Goal: Register for event/course

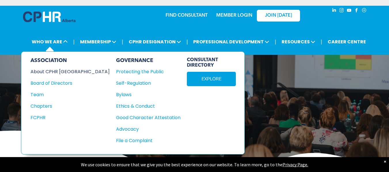
click at [49, 74] on div "About CPHR [GEOGRAPHIC_DATA]" at bounding box center [66, 71] width 71 height 7
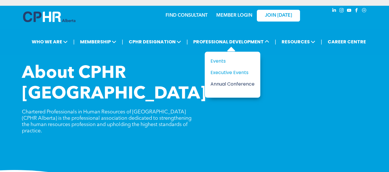
click at [229, 85] on div "Annual Conference" at bounding box center [230, 84] width 40 height 7
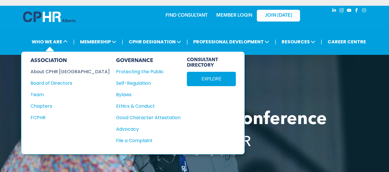
click at [49, 69] on div "About CPHR [GEOGRAPHIC_DATA]" at bounding box center [66, 71] width 71 height 7
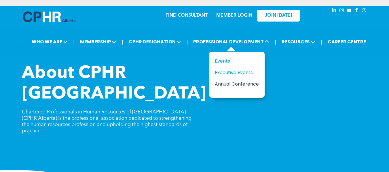
click at [232, 84] on div "Annual Conference" at bounding box center [235, 84] width 40 height 7
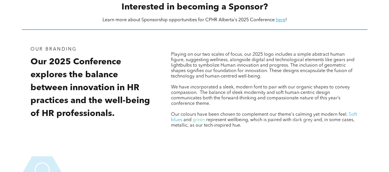
scroll to position [606, 0]
click at [279, 21] on link "here" at bounding box center [280, 20] width 9 height 5
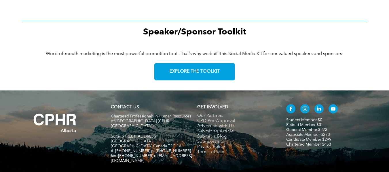
scroll to position [915, 0]
